Goal: Information Seeking & Learning: Check status

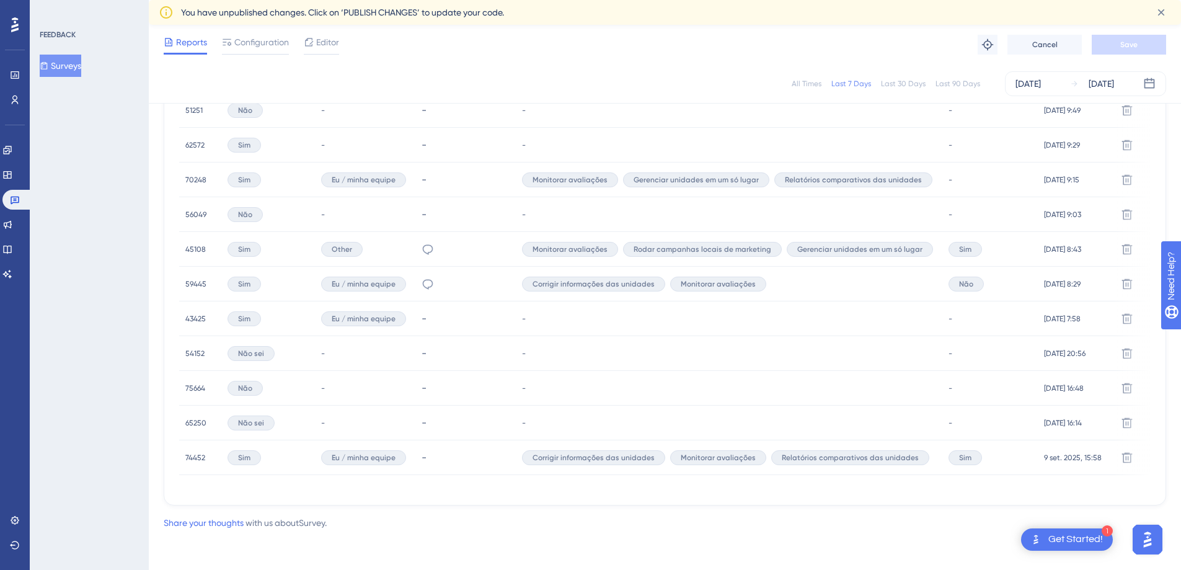
click at [192, 452] on span "74452" at bounding box center [195, 457] width 20 height 10
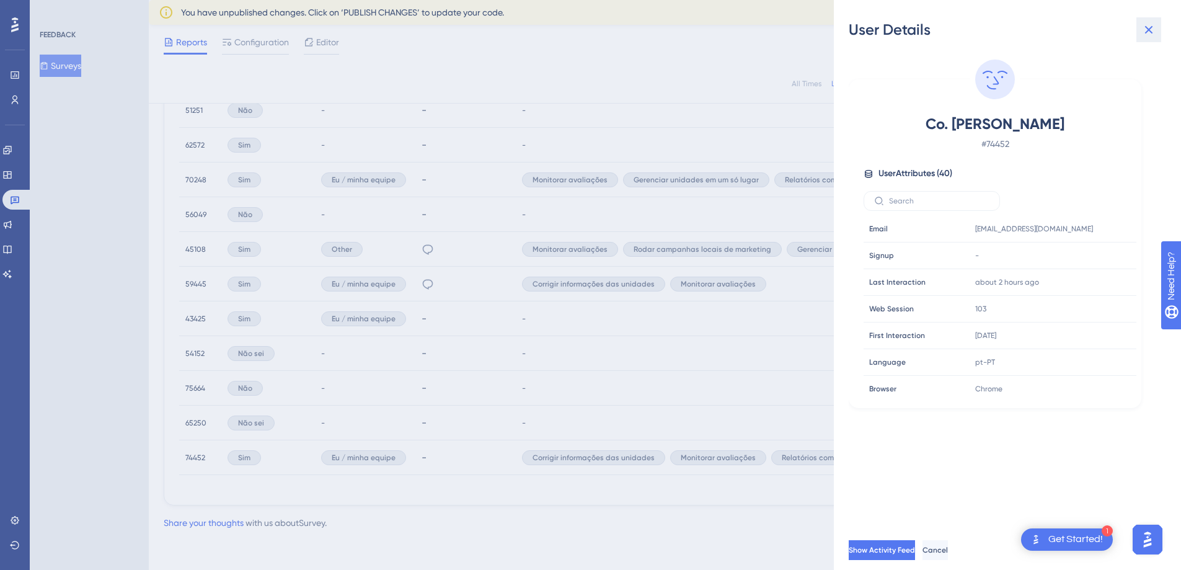
click at [1146, 36] on icon at bounding box center [1148, 29] width 15 height 15
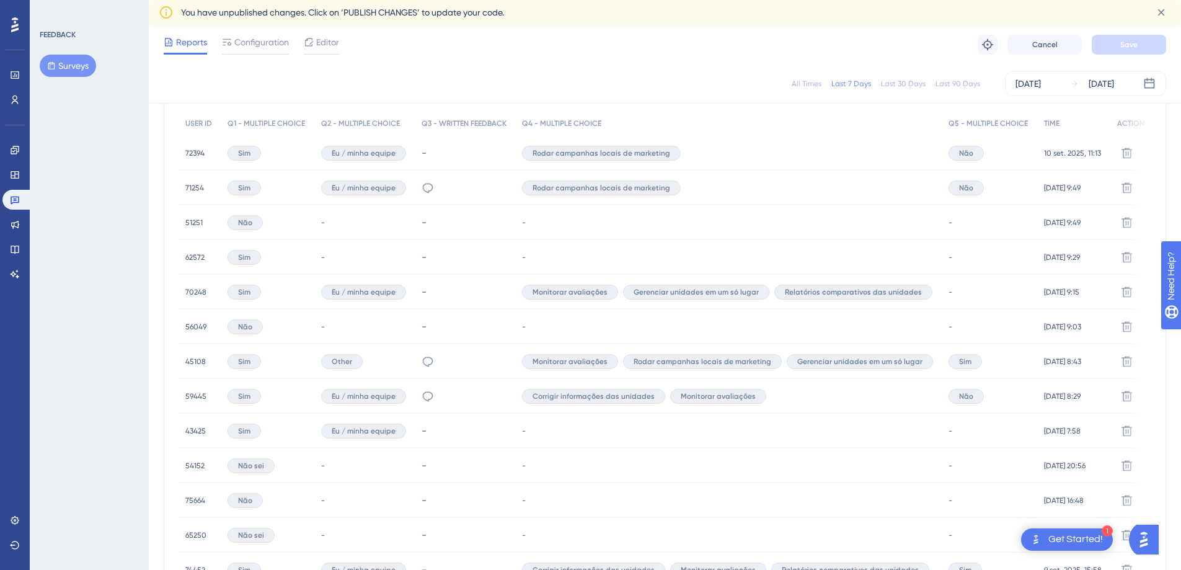
scroll to position [391, 0]
click at [240, 147] on div "Sim" at bounding box center [243, 153] width 33 height 15
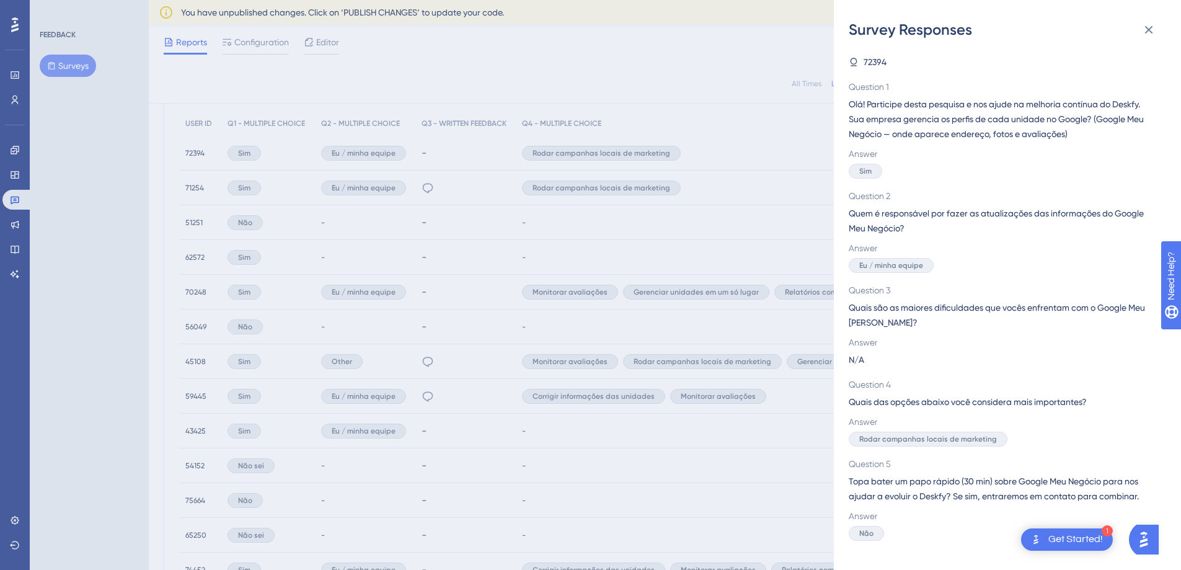
click at [421, 154] on div "Survey Responses 72394 Question 1 Olá! Participe desta pesquisa e nos ajude na …" at bounding box center [590, 285] width 1181 height 570
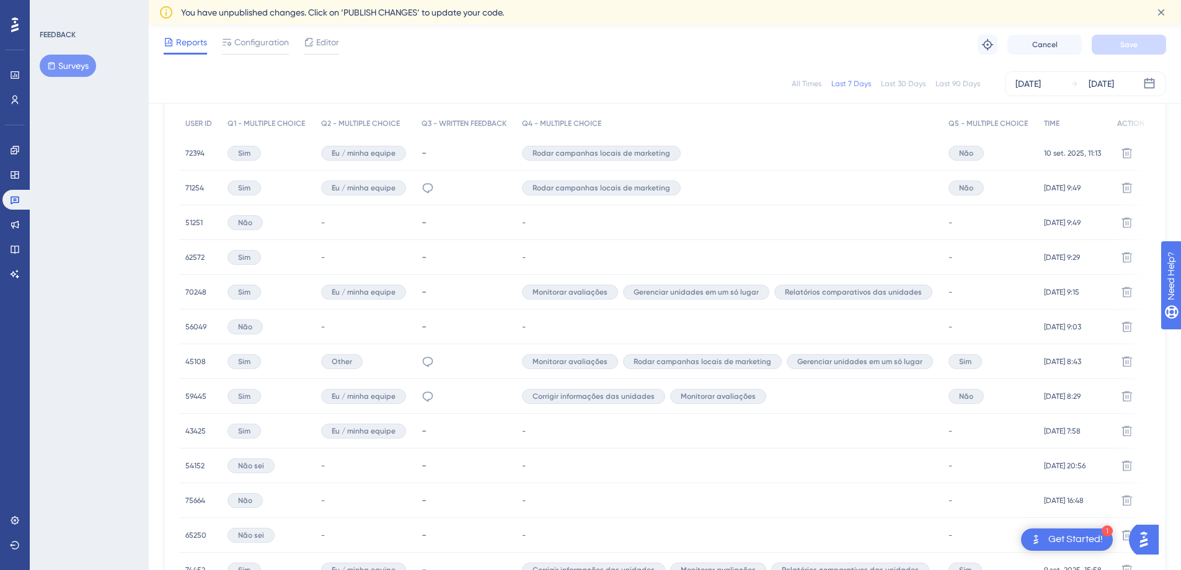
click at [203, 151] on span "72394" at bounding box center [194, 153] width 19 height 10
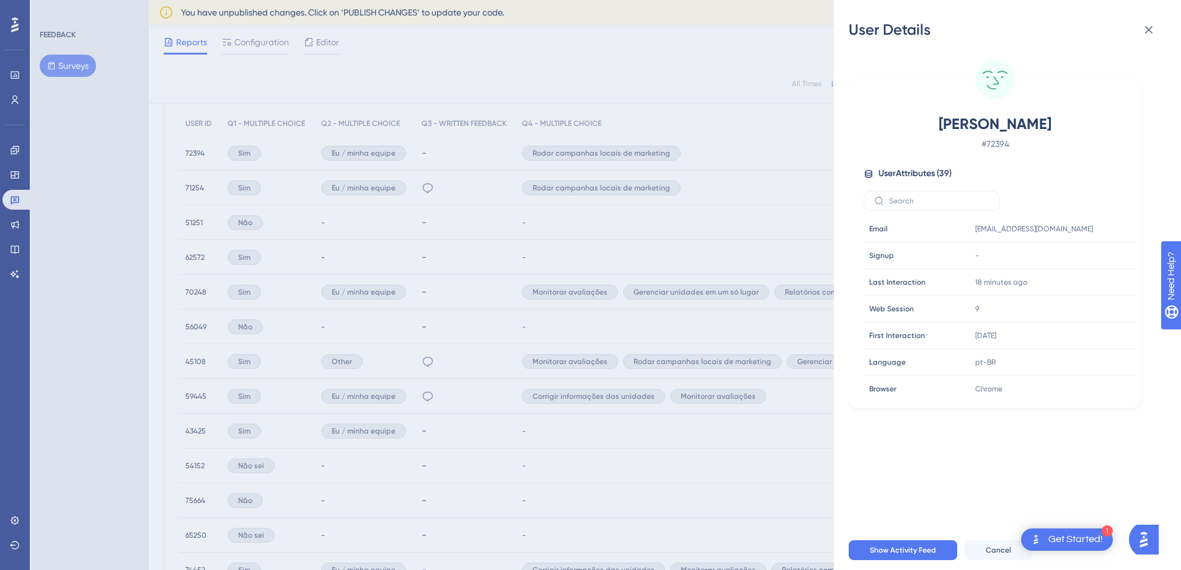
click at [225, 180] on div "User Details Iago Souza # 72394 User Attributes ( 39 ) Email Email iago.souza@t…" at bounding box center [590, 285] width 1181 height 570
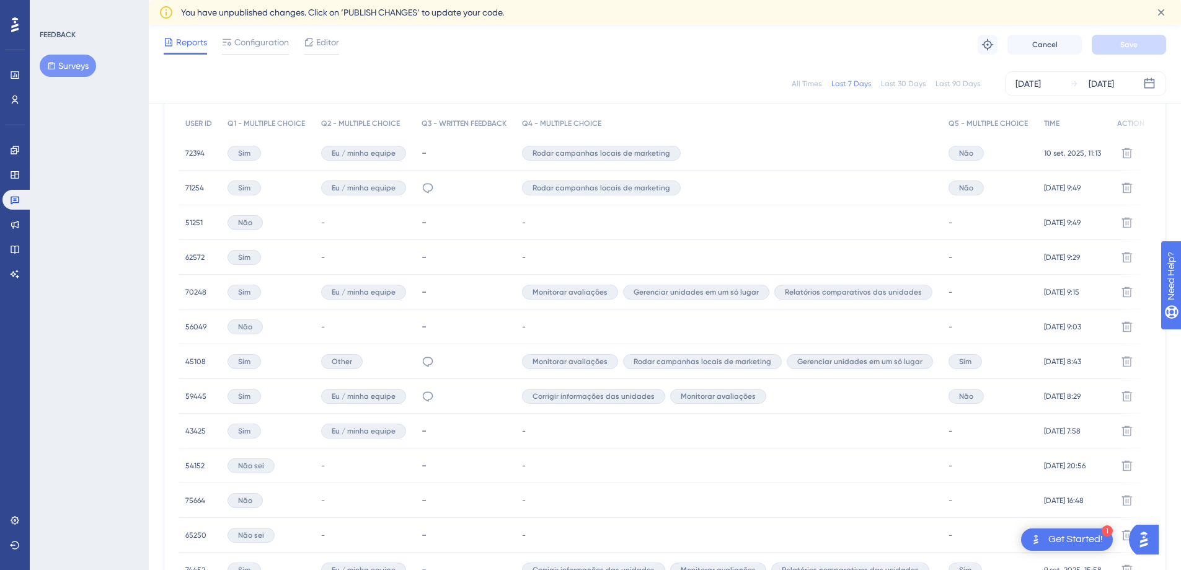
click at [187, 183] on span "71254" at bounding box center [194, 188] width 19 height 10
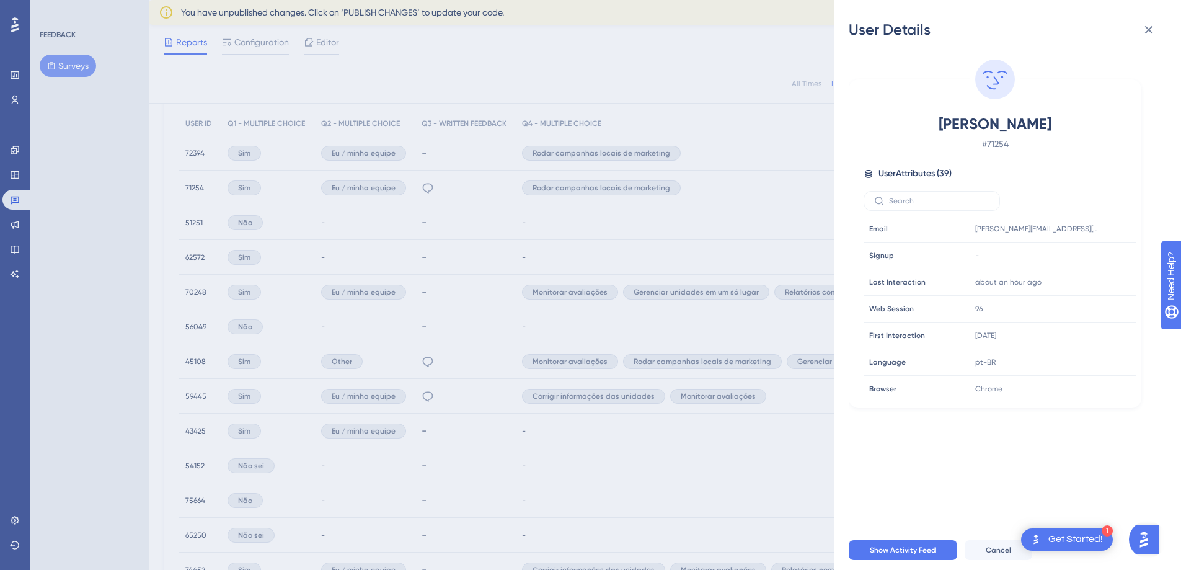
click at [258, 210] on div "User Details Tatiana Nikitin # 71254 User Attributes ( 39 ) Email Email tatiana…" at bounding box center [590, 285] width 1181 height 570
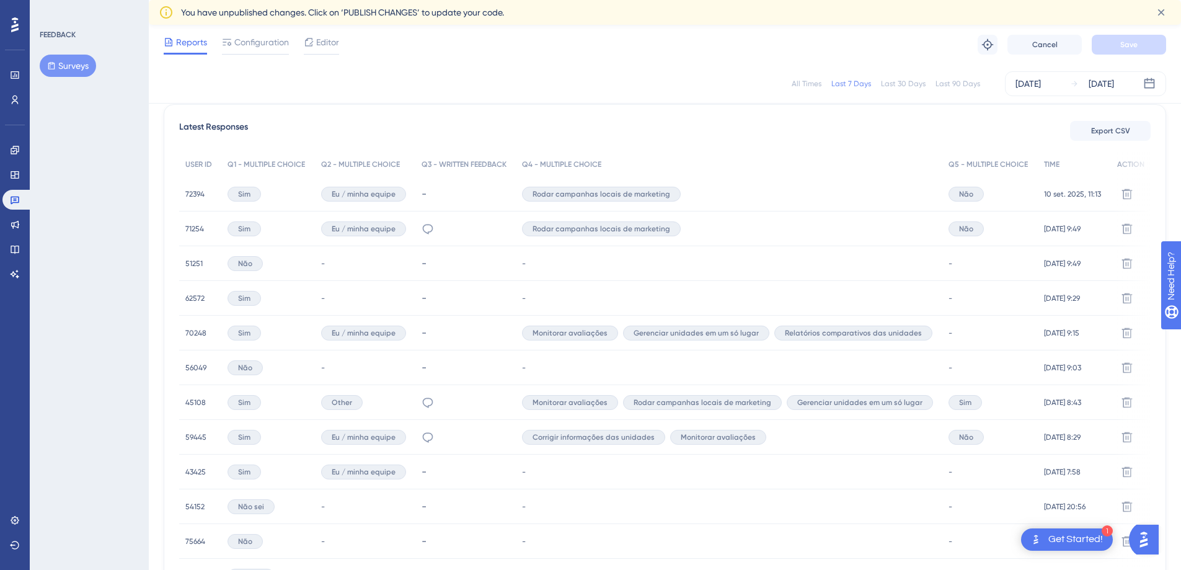
scroll to position [341, 0]
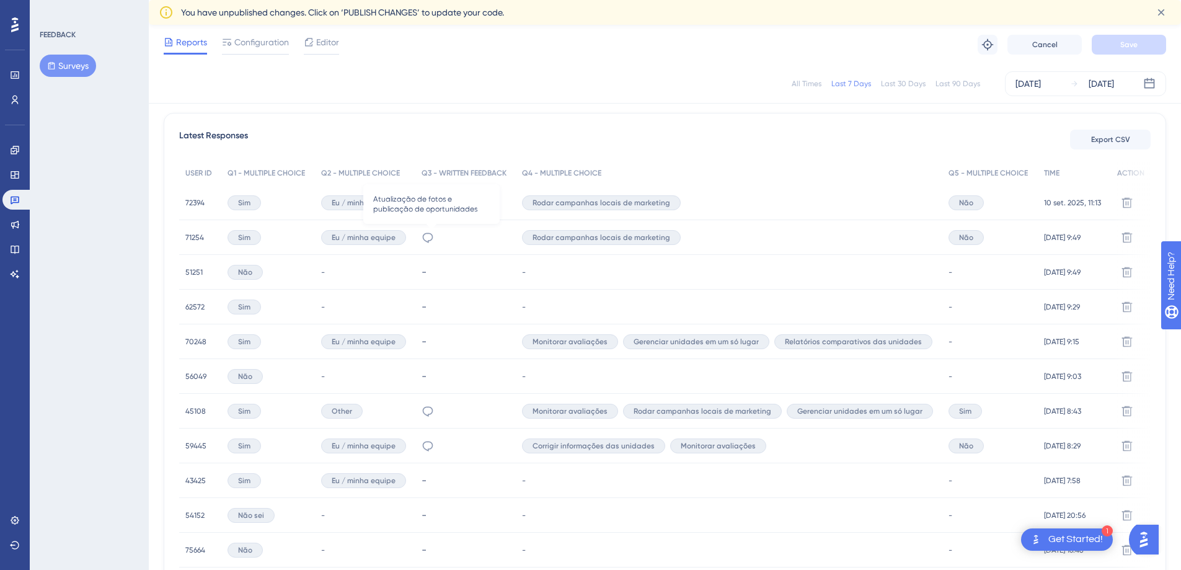
click at [429, 239] on icon at bounding box center [427, 237] width 12 height 12
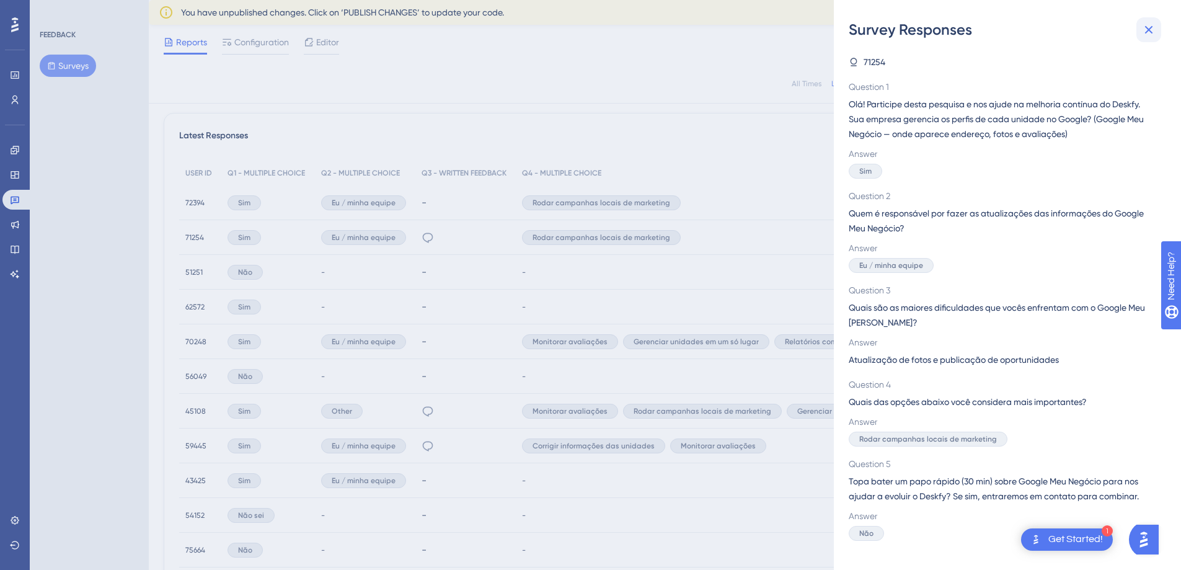
click at [1157, 22] on button at bounding box center [1148, 29] width 25 height 25
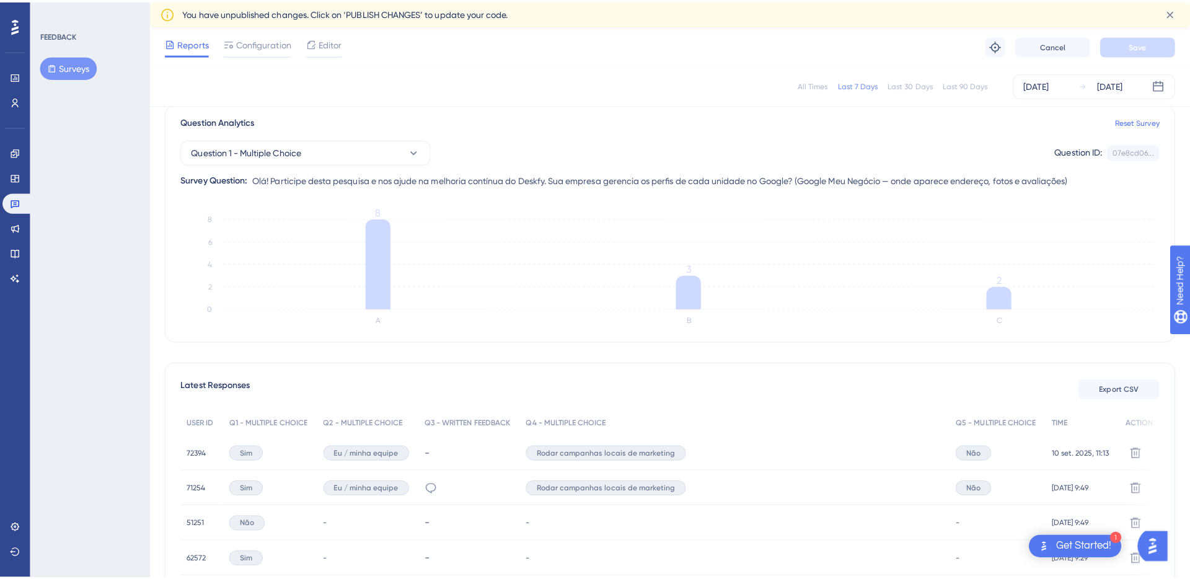
scroll to position [0, 0]
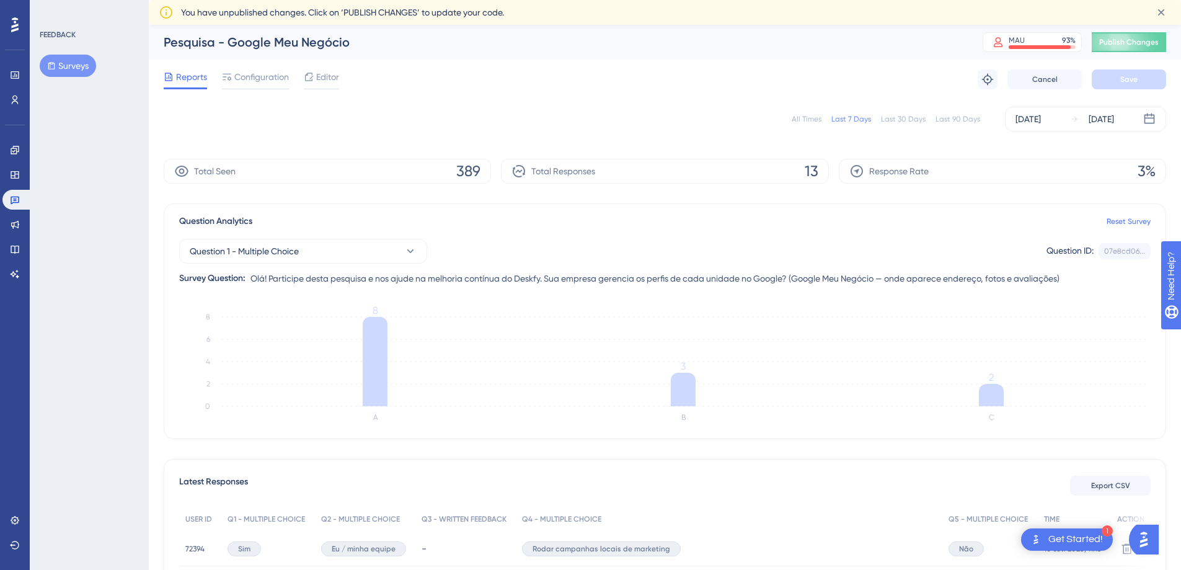
click at [66, 63] on button "Surveys" at bounding box center [68, 66] width 56 height 22
